Goal: Navigation & Orientation: Find specific page/section

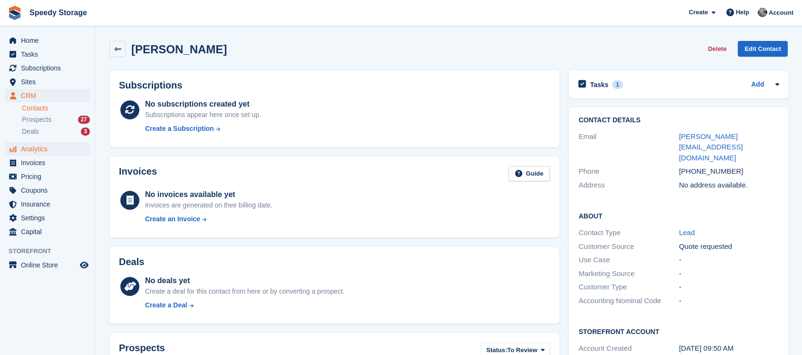
scroll to position [126, 0]
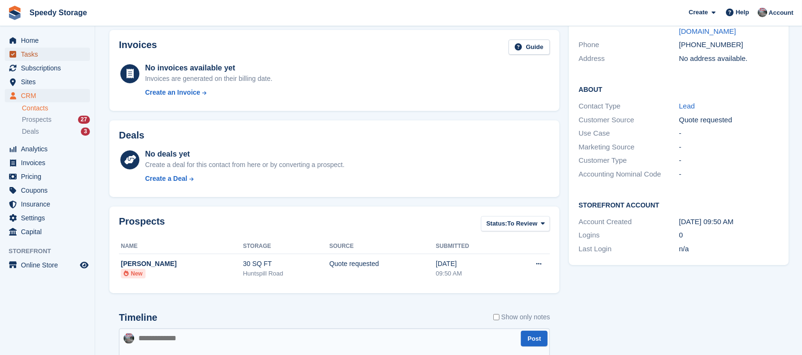
click at [41, 57] on span "Tasks" at bounding box center [49, 54] width 57 height 13
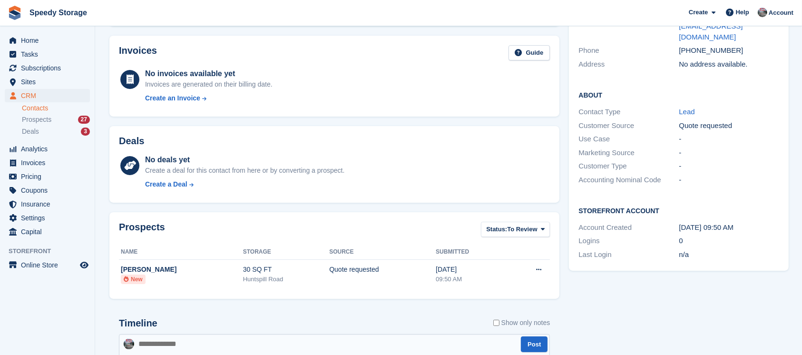
scroll to position [63, 0]
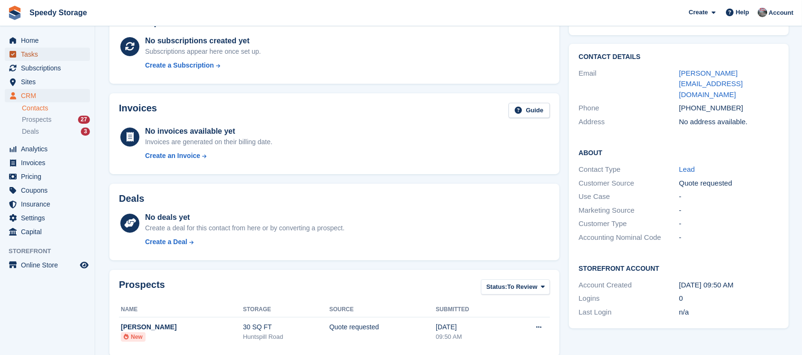
click at [37, 53] on span "Tasks" at bounding box center [49, 54] width 57 height 13
